Goal: Information Seeking & Learning: Learn about a topic

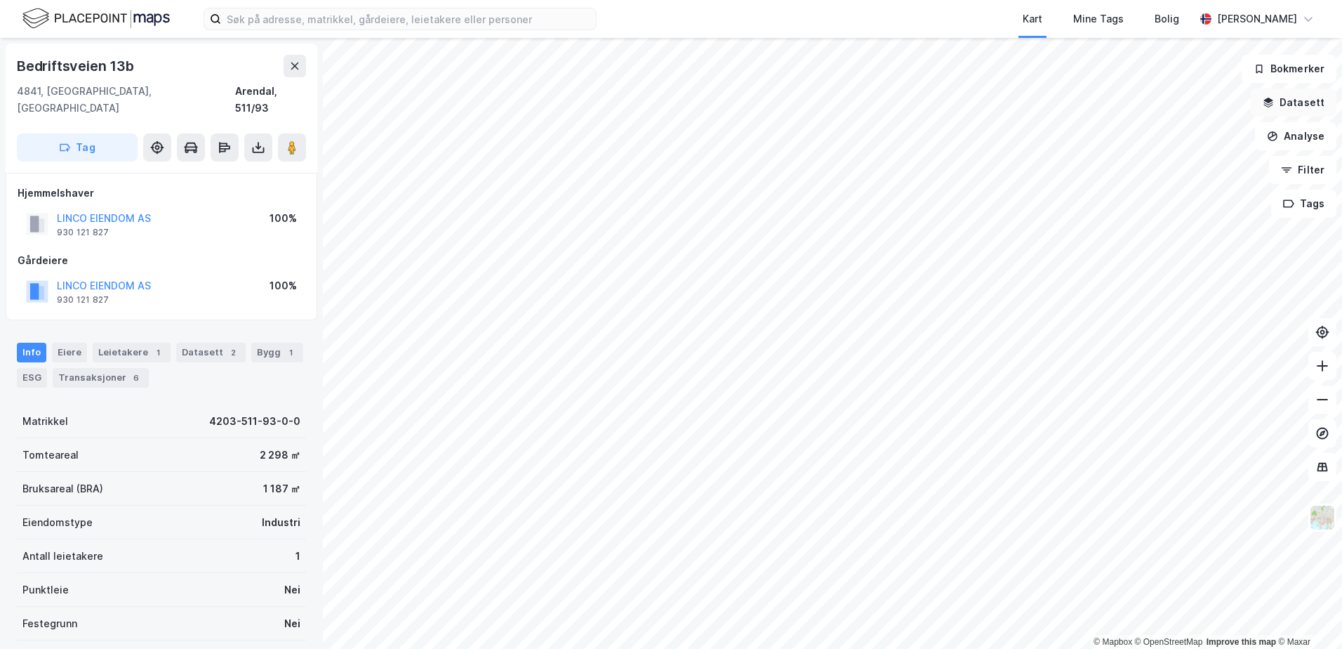
click at [1294, 97] on button "Datasett" at bounding box center [1294, 102] width 86 height 28
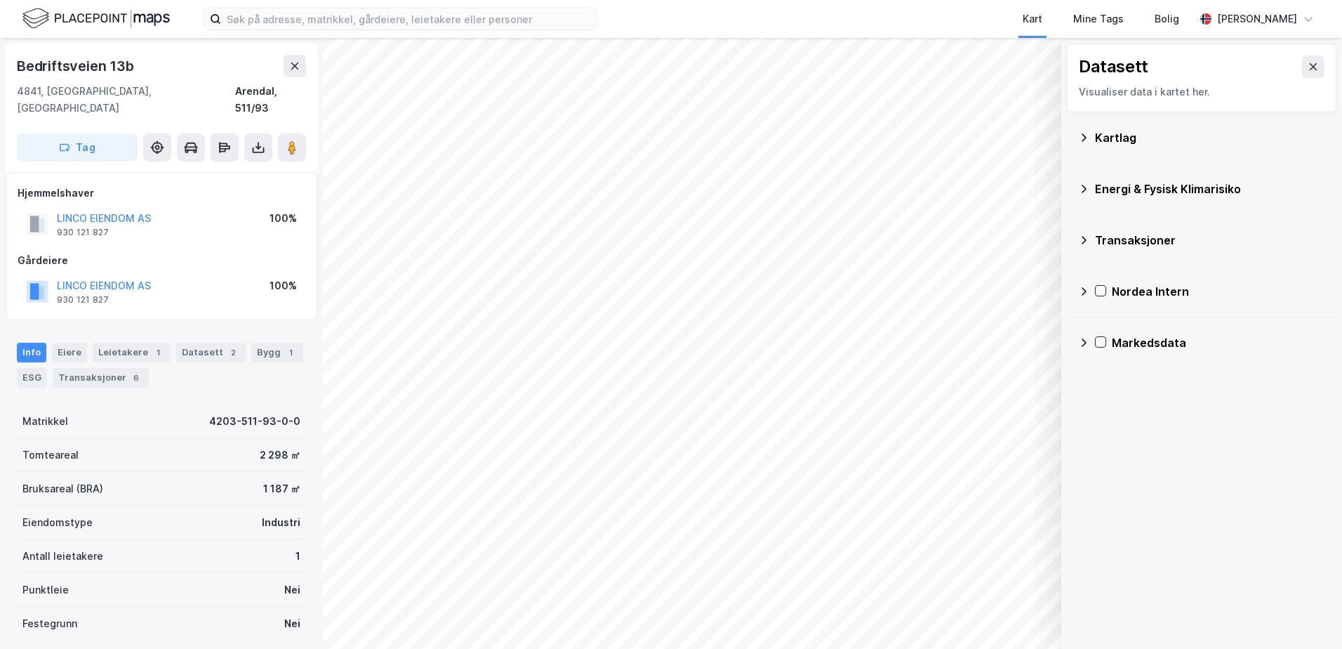
click at [1100, 138] on div "Kartlag" at bounding box center [1210, 137] width 230 height 17
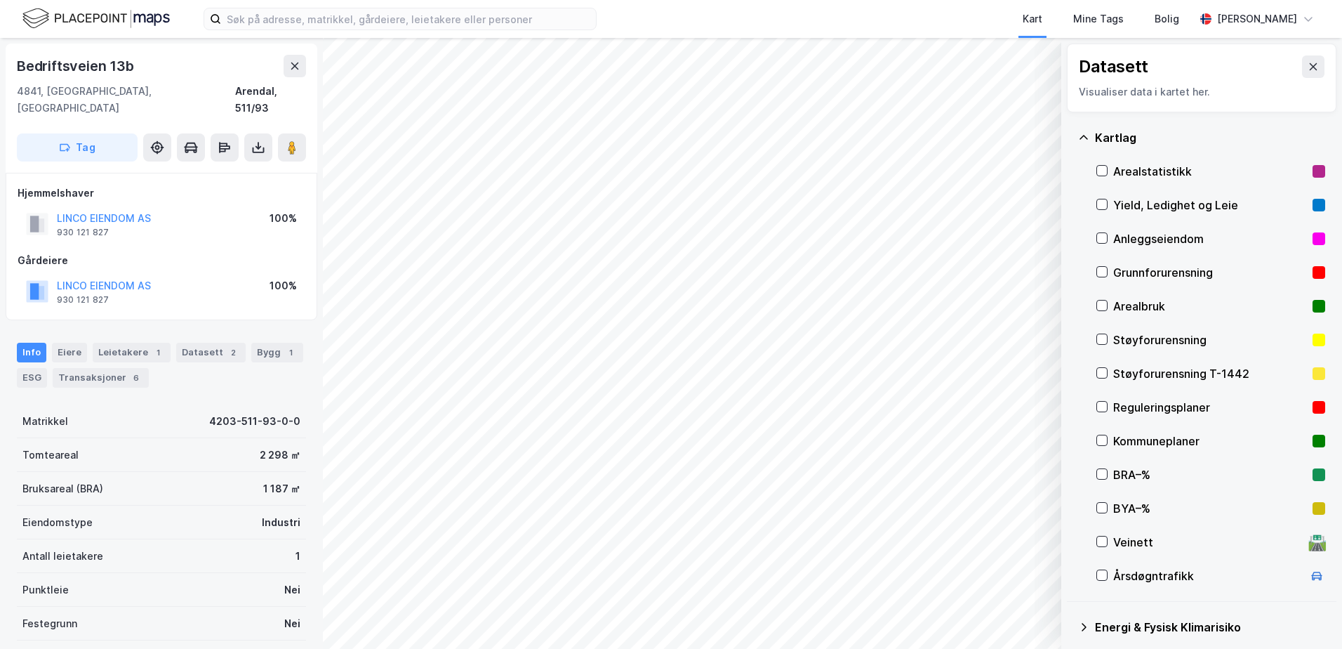
click at [1136, 272] on div "Grunnforurensning" at bounding box center [1210, 272] width 194 height 17
click at [1131, 272] on div "Grunnforurensning" at bounding box center [1210, 272] width 194 height 17
click at [1080, 132] on icon at bounding box center [1083, 137] width 11 height 11
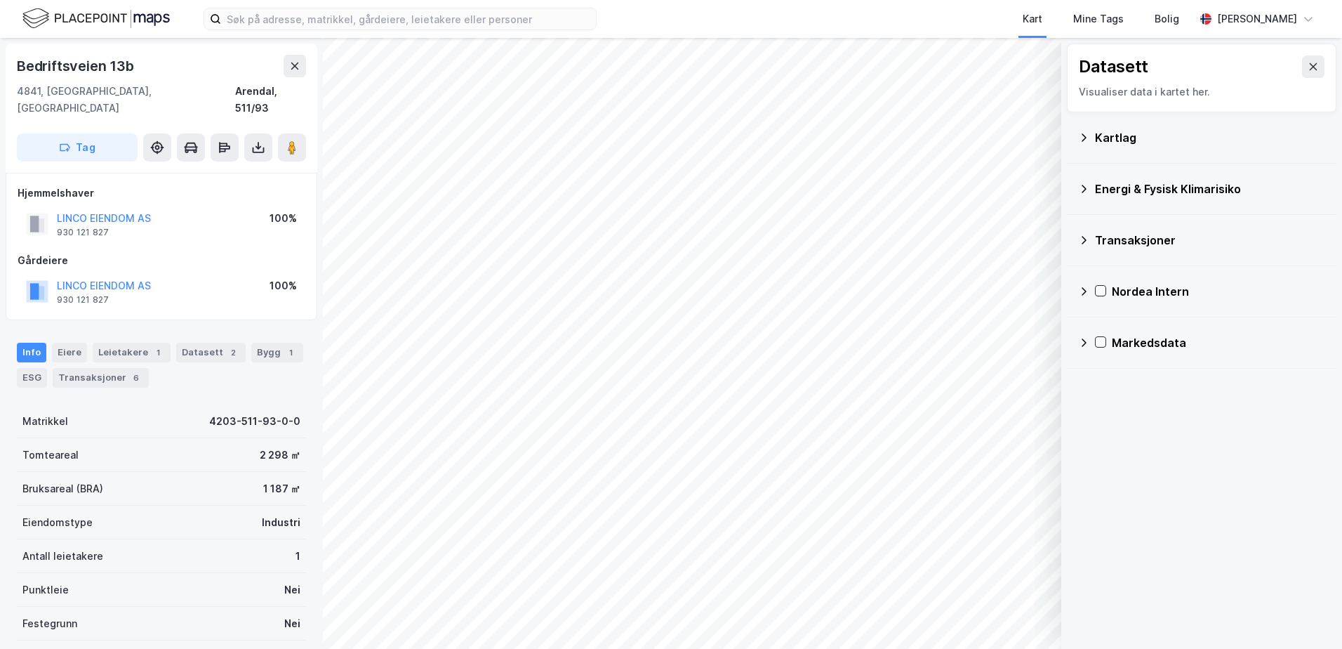
click at [1101, 187] on div "Energi & Fysisk Klimarisiko" at bounding box center [1210, 188] width 230 height 17
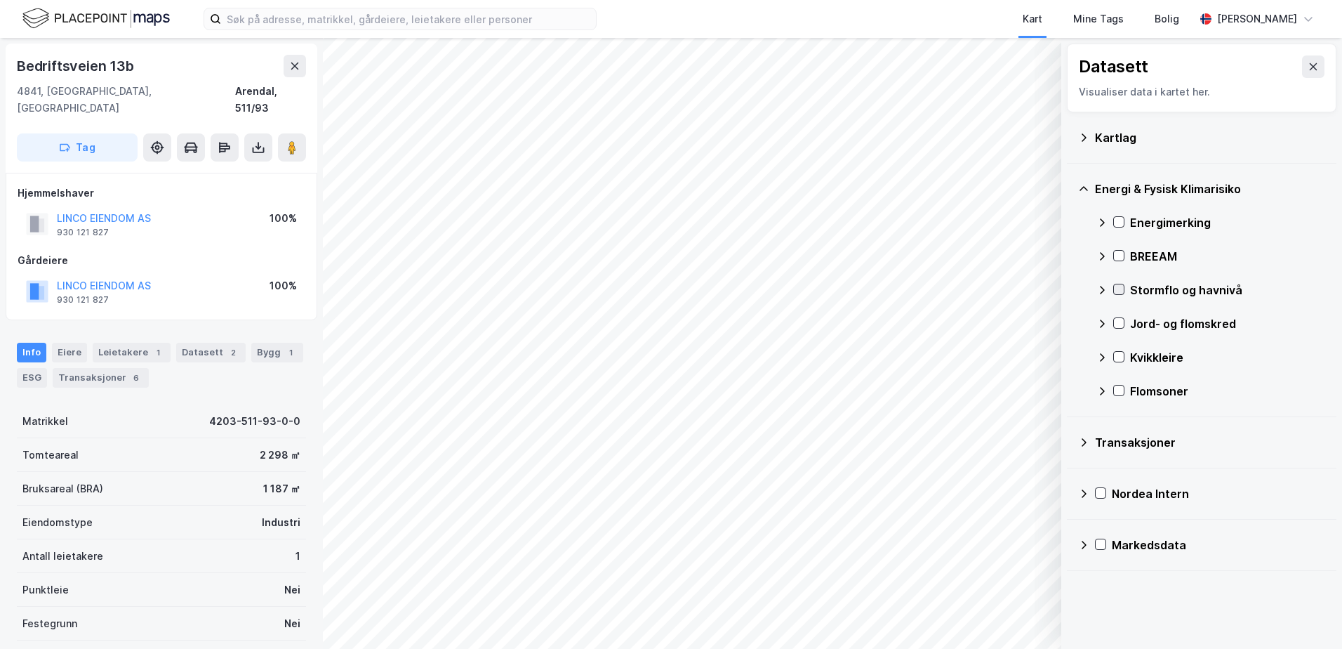
click at [1119, 290] on icon at bounding box center [1119, 289] width 10 height 10
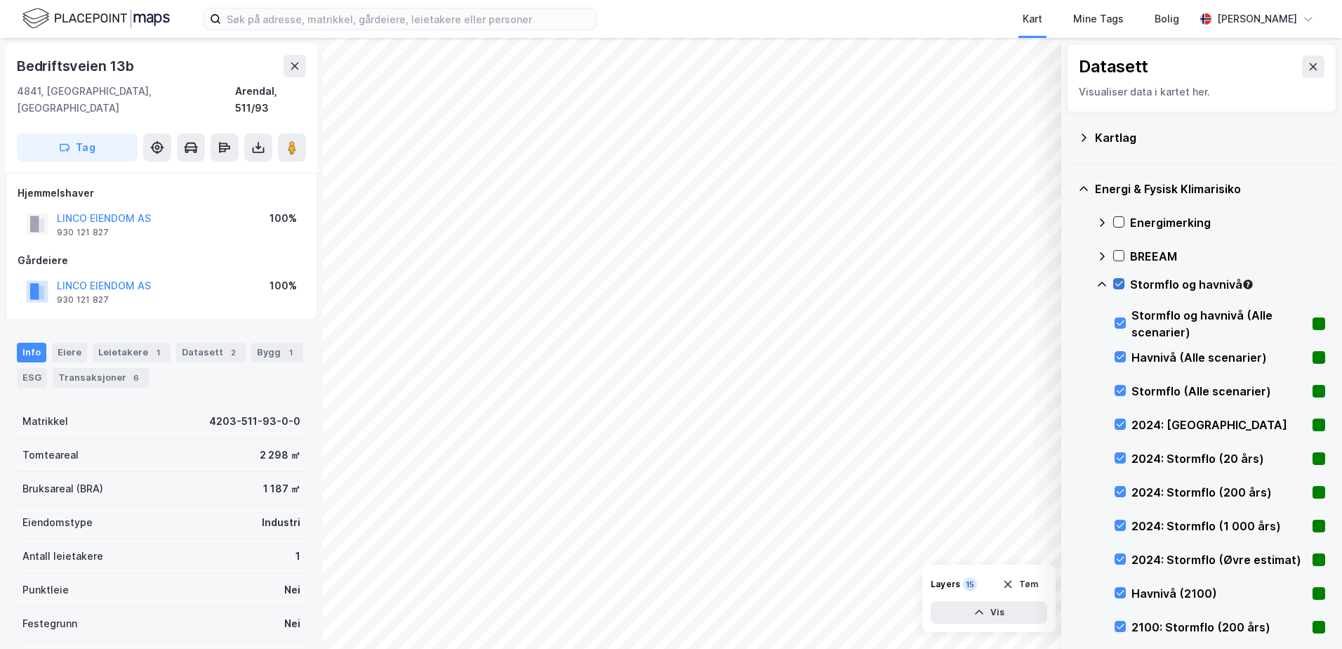
click at [1117, 282] on icon at bounding box center [1119, 284] width 10 height 10
click at [1101, 282] on icon at bounding box center [1102, 283] width 8 height 5
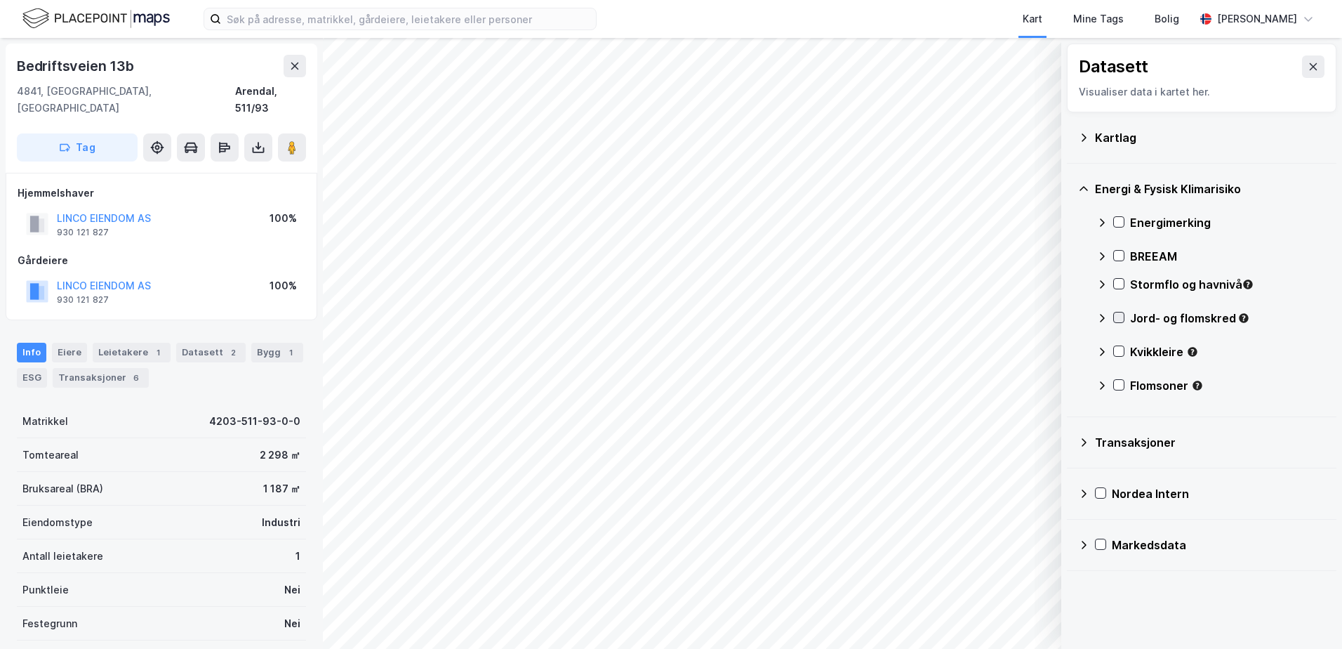
click at [1115, 314] on icon at bounding box center [1119, 317] width 10 height 10
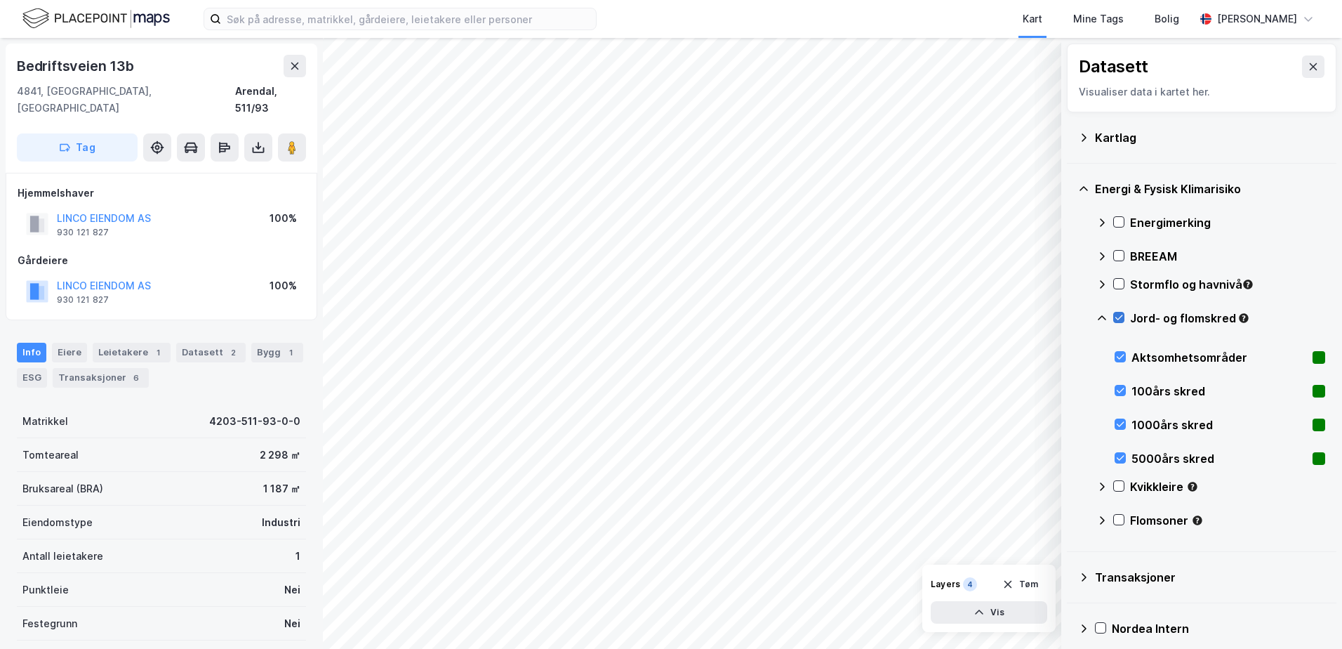
click at [1120, 313] on icon at bounding box center [1119, 317] width 10 height 10
click at [1102, 317] on icon at bounding box center [1102, 317] width 11 height 11
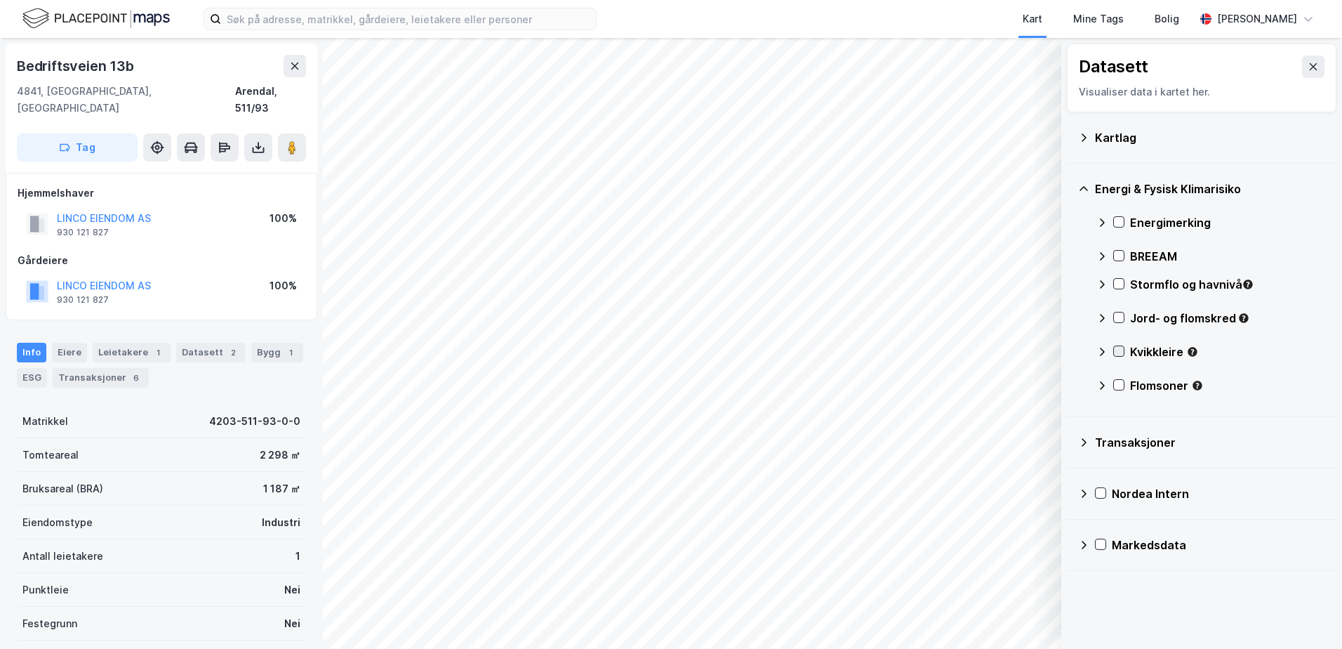
click at [1122, 352] on icon at bounding box center [1119, 351] width 10 height 10
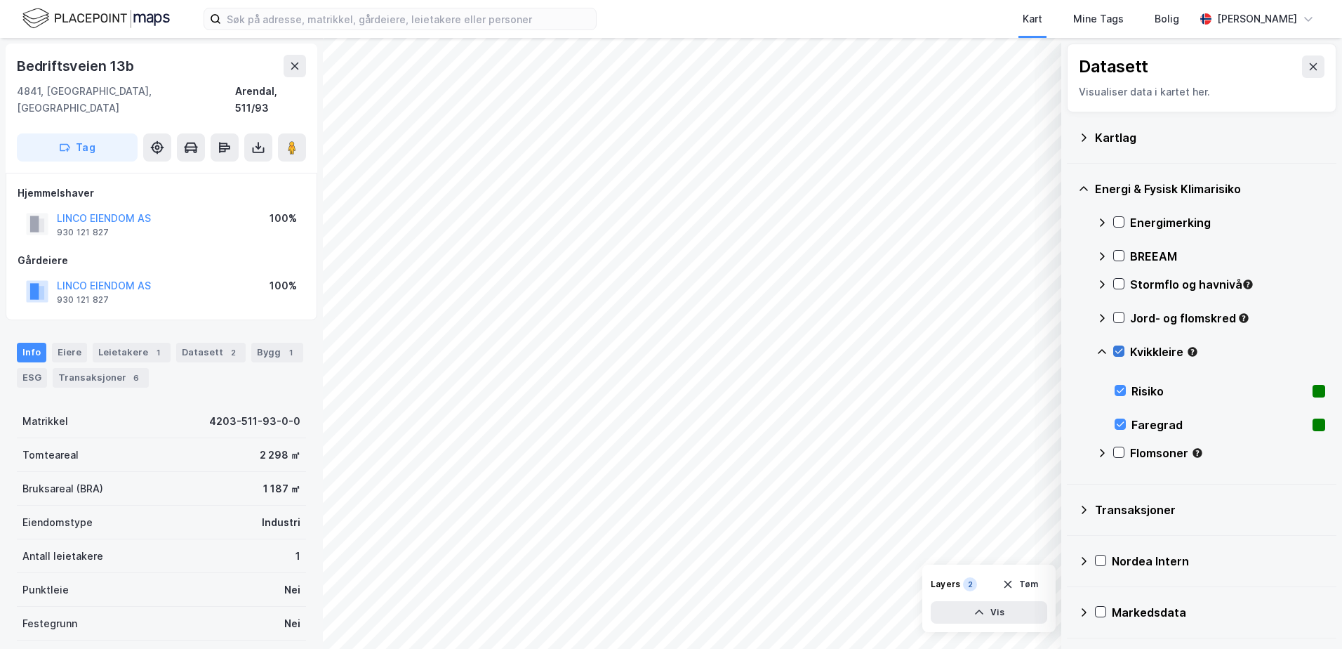
click at [1120, 352] on icon at bounding box center [1119, 351] width 8 height 5
click at [1097, 352] on icon at bounding box center [1102, 351] width 11 height 11
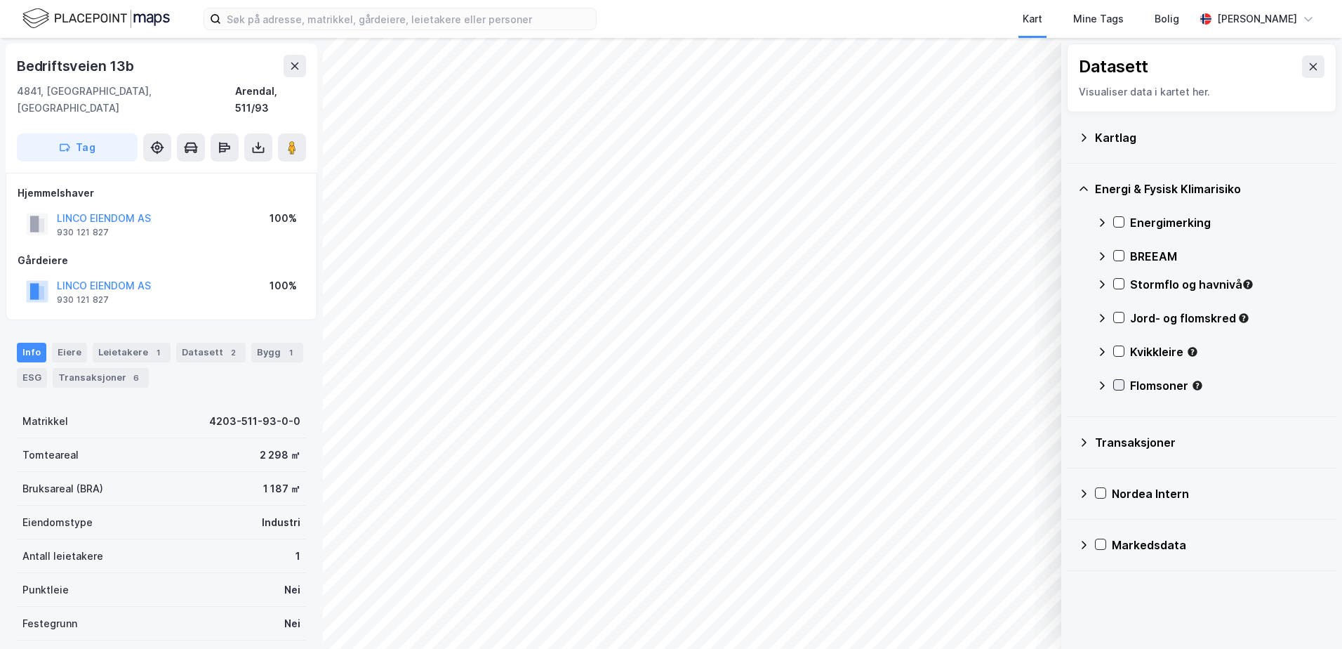
click at [1115, 383] on icon at bounding box center [1119, 385] width 10 height 10
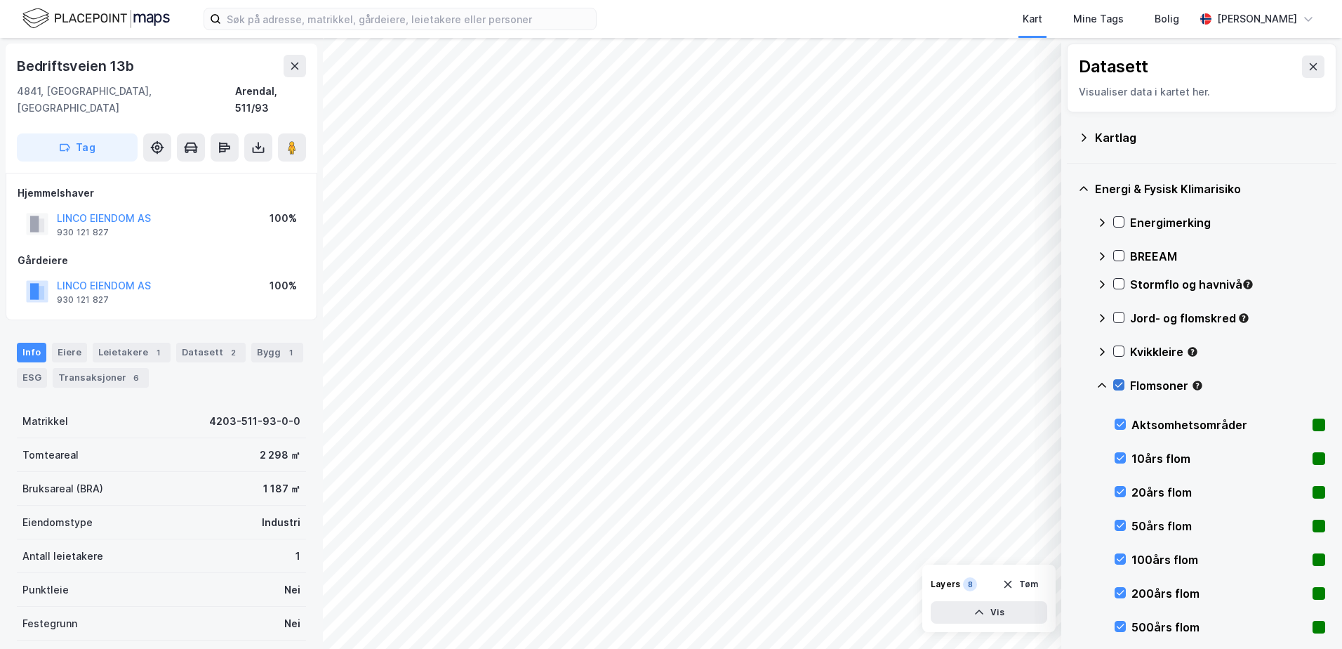
click at [1115, 383] on icon at bounding box center [1119, 385] width 10 height 10
click at [1099, 385] on icon at bounding box center [1102, 385] width 11 height 11
